Goal: Information Seeking & Learning: Learn about a topic

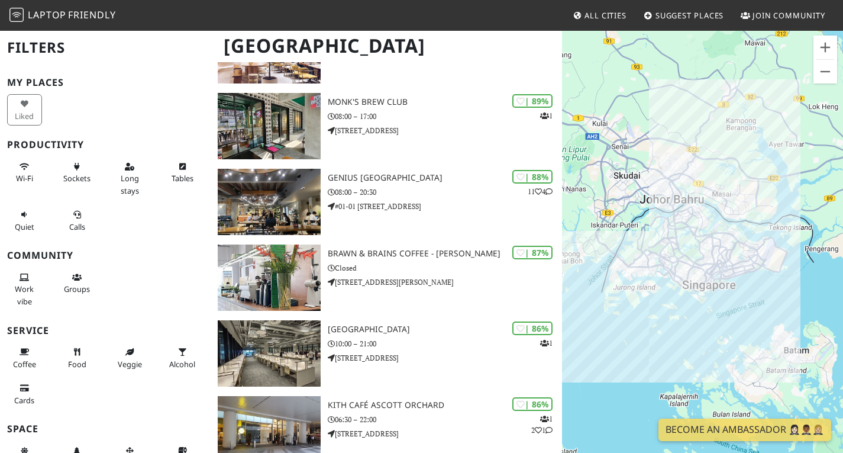
scroll to position [237, 0]
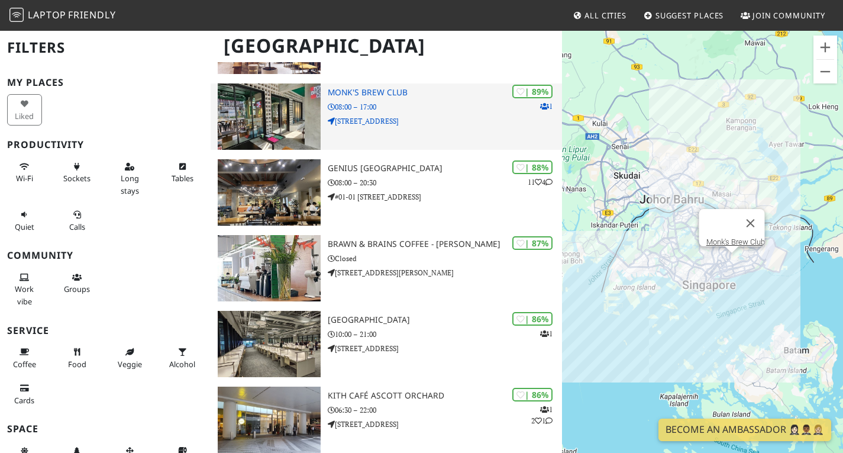
click at [427, 127] on p "57 E Coast Rd" at bounding box center [445, 120] width 234 height 11
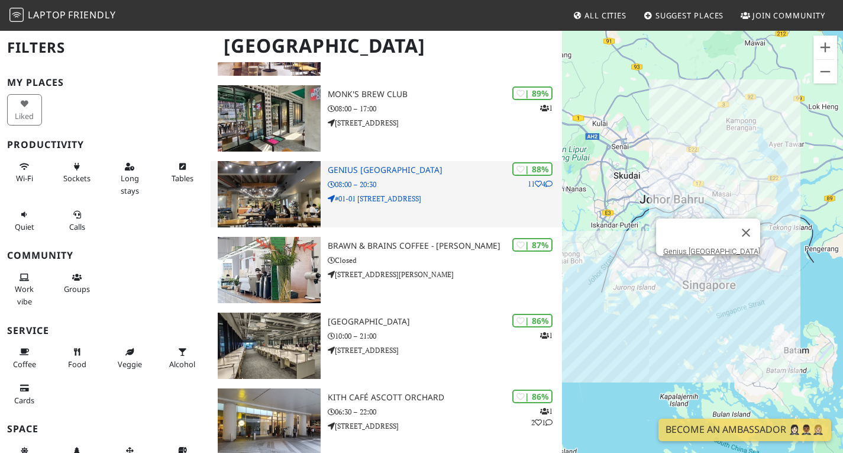
scroll to position [118, 0]
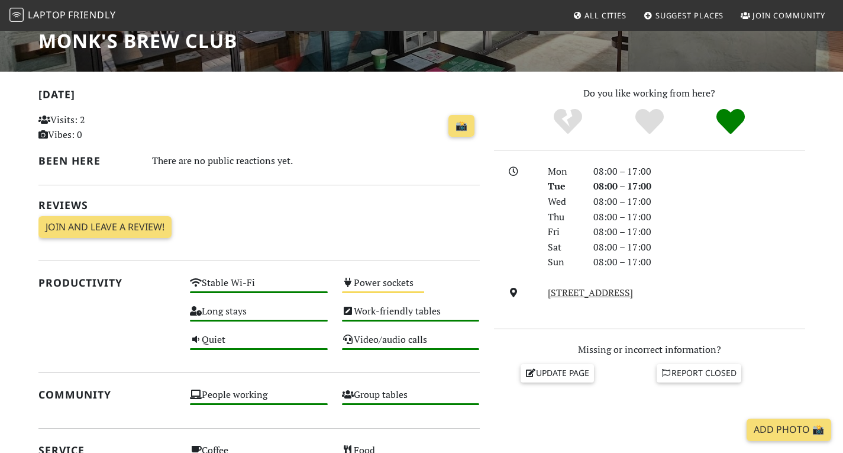
scroll to position [73, 0]
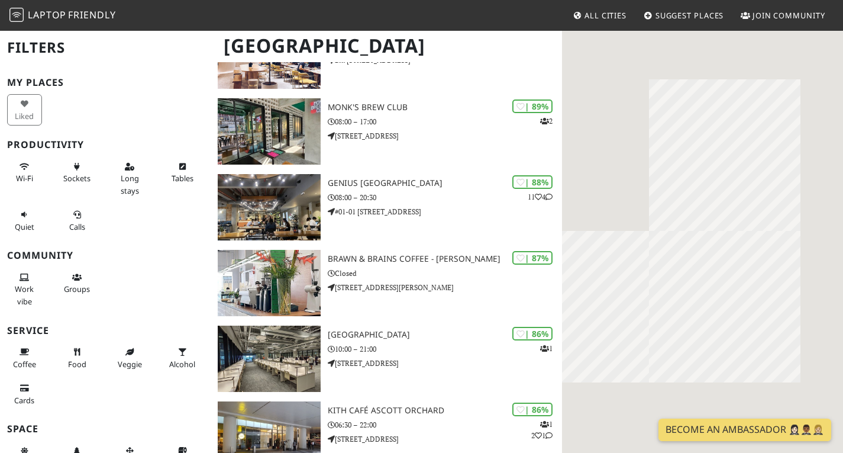
scroll to position [237, 0]
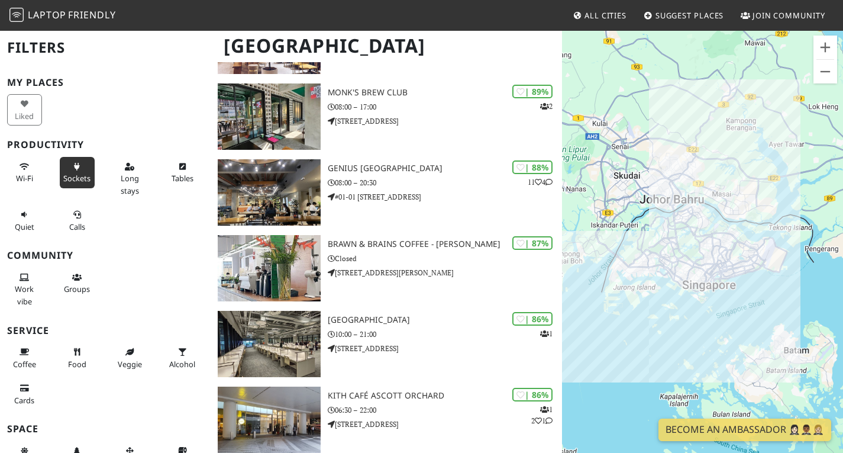
click at [65, 169] on button "Sockets" at bounding box center [77, 172] width 35 height 31
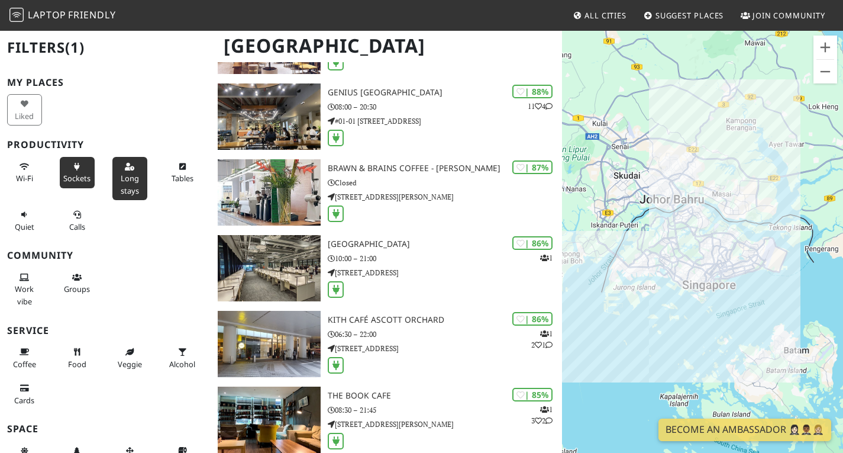
click at [115, 170] on button "Long stays" at bounding box center [129, 178] width 35 height 43
click at [17, 172] on button "Wi-Fi" at bounding box center [24, 172] width 35 height 31
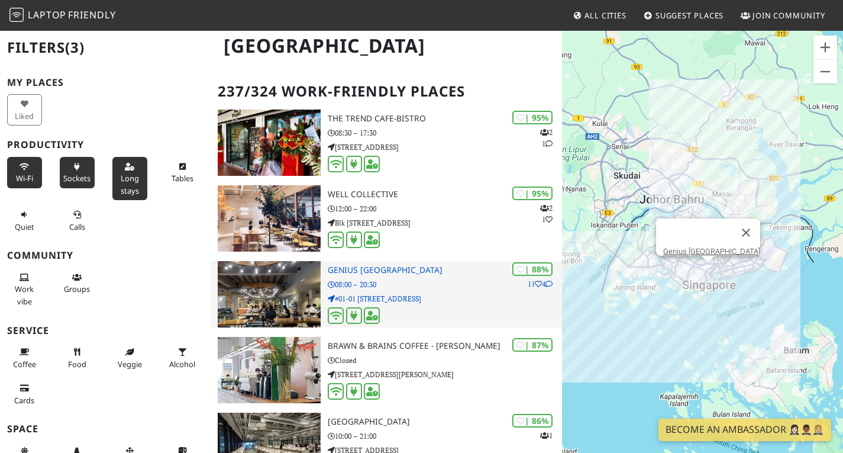
scroll to position [0, 0]
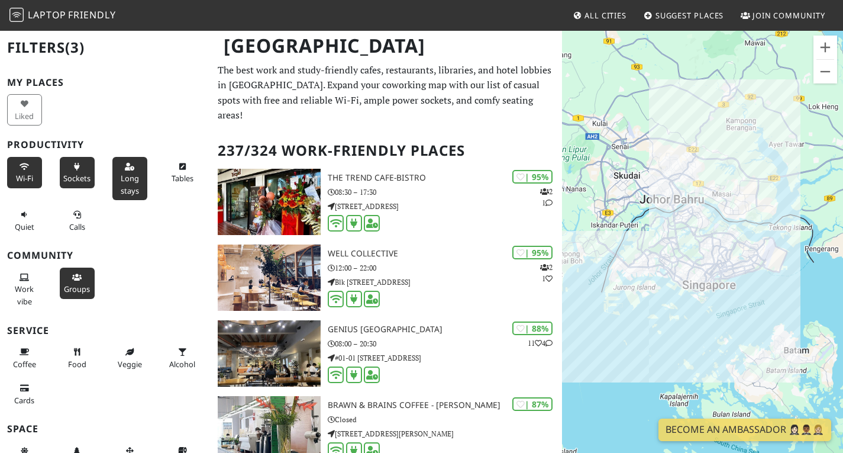
click at [85, 285] on span "Groups" at bounding box center [77, 289] width 26 height 11
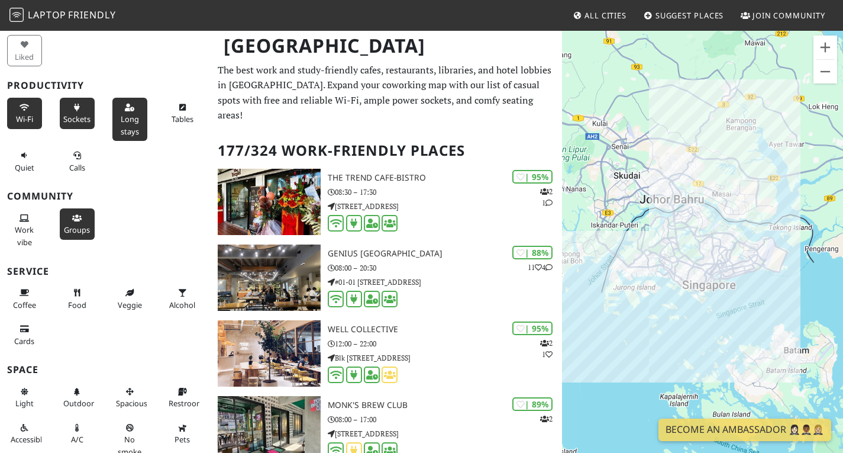
scroll to position [106, 0]
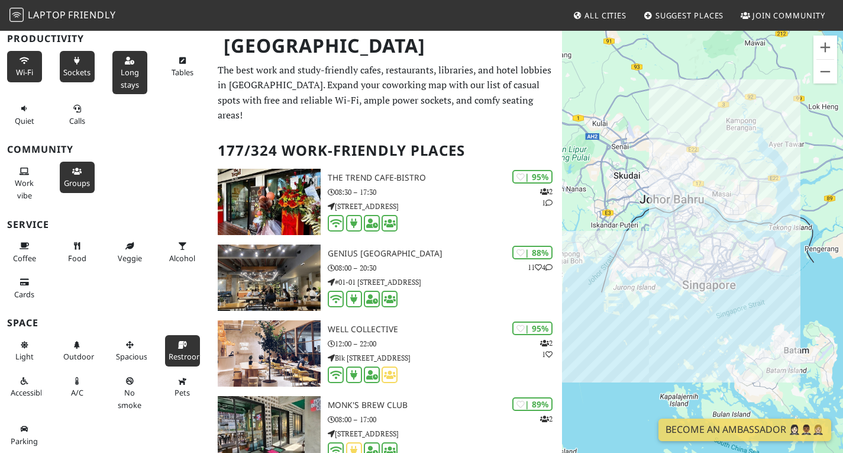
click at [169, 353] on span "Restroom" at bounding box center [186, 356] width 35 height 11
click at [128, 390] on span "No smoke" at bounding box center [130, 398] width 24 height 22
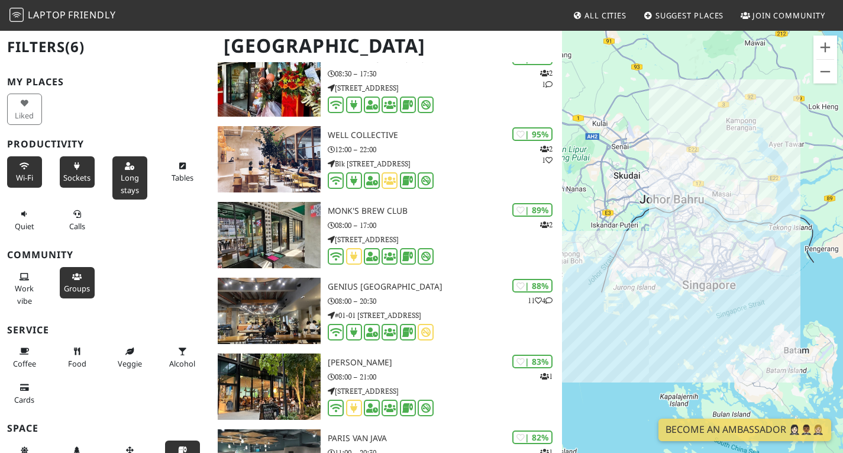
scroll to position [0, 0]
click at [178, 166] on icon at bounding box center [182, 167] width 9 height 8
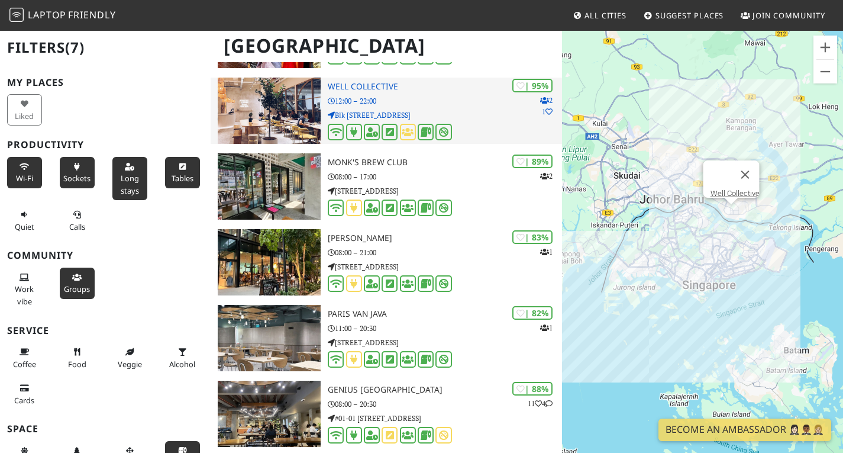
scroll to position [178, 0]
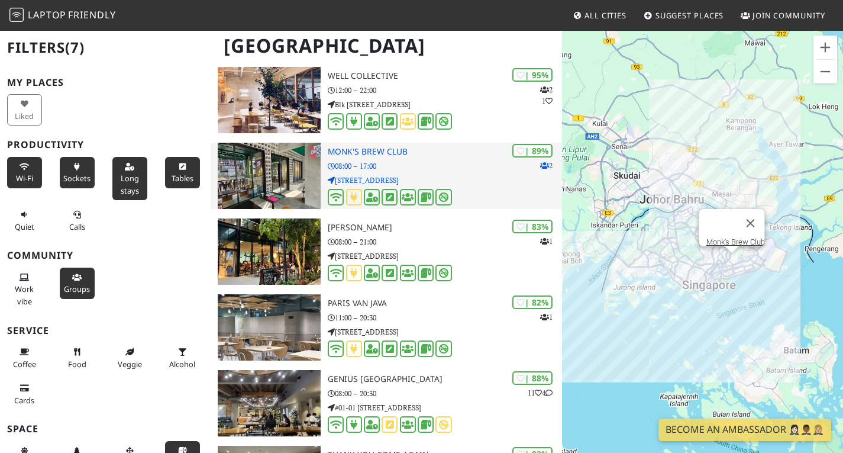
click at [353, 202] on icon at bounding box center [354, 196] width 12 height 9
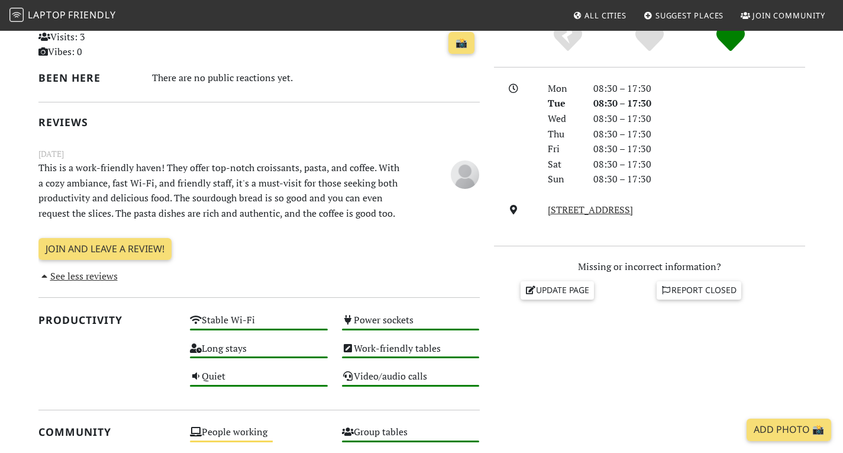
scroll to position [281, 0]
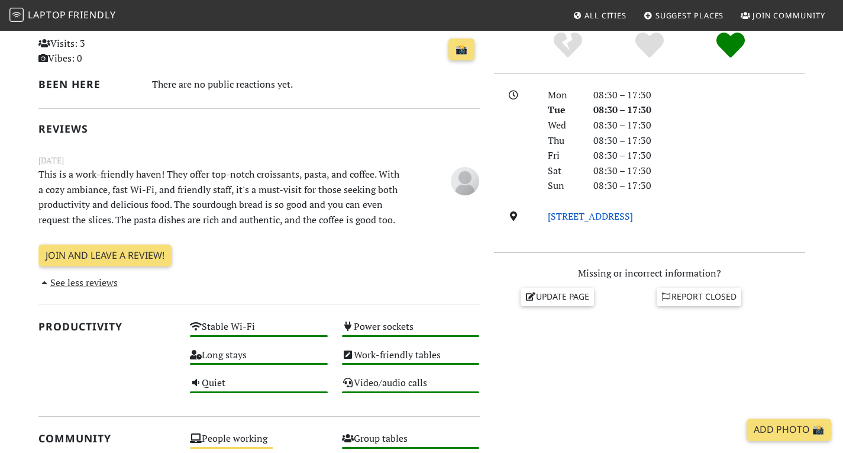
click at [633, 223] on link "531 Upper Cross St, 050531, Singapore" at bounding box center [590, 216] width 85 height 13
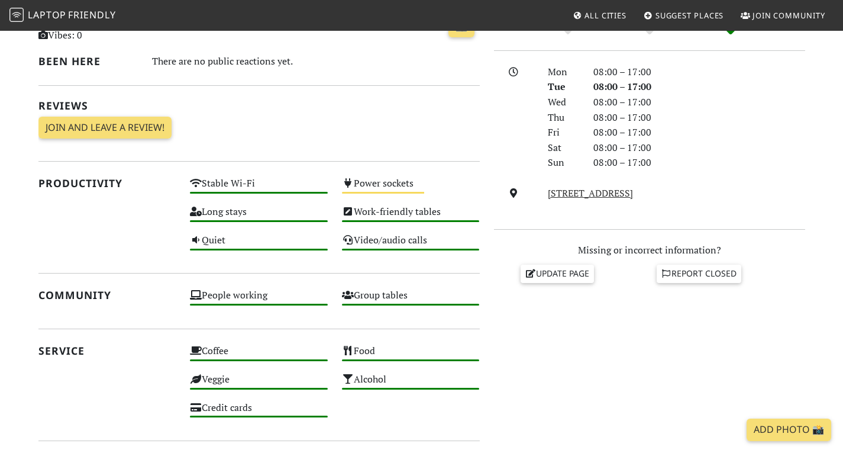
scroll to position [296, 0]
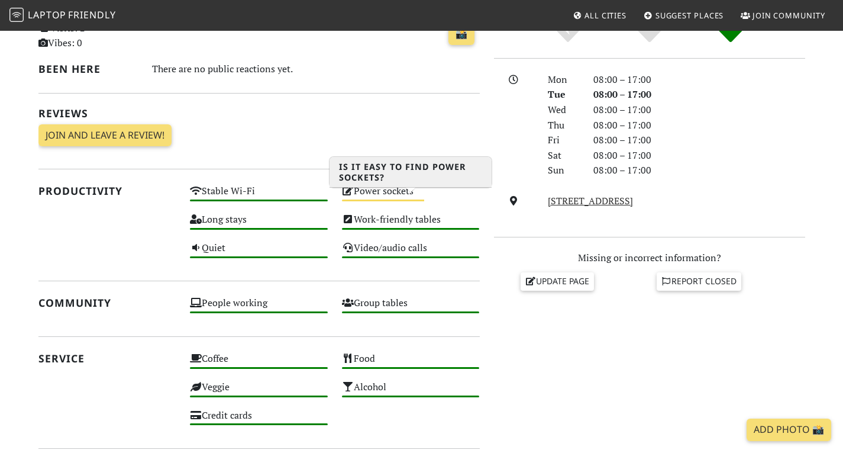
click at [397, 203] on div "Power sockets Medium" at bounding box center [411, 196] width 152 height 28
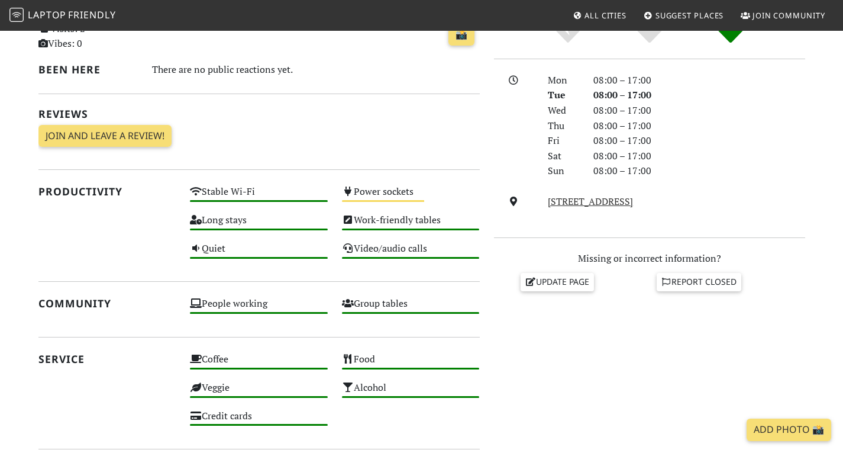
scroll to position [296, 0]
